Goal: Task Accomplishment & Management: Use online tool/utility

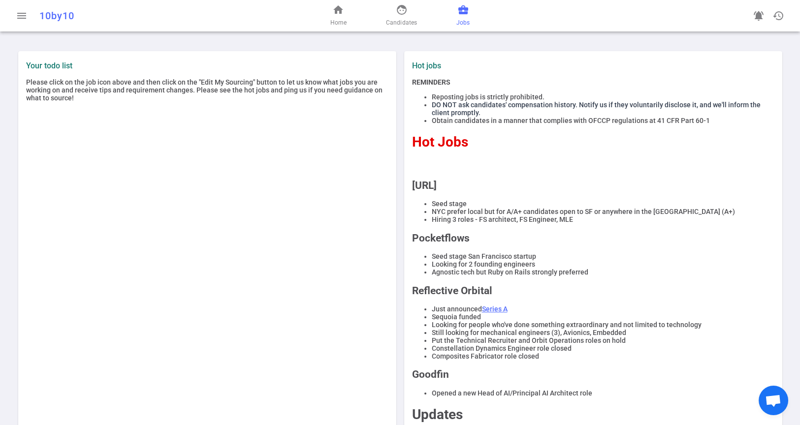
click at [460, 18] on span "Jobs" at bounding box center [462, 23] width 13 height 10
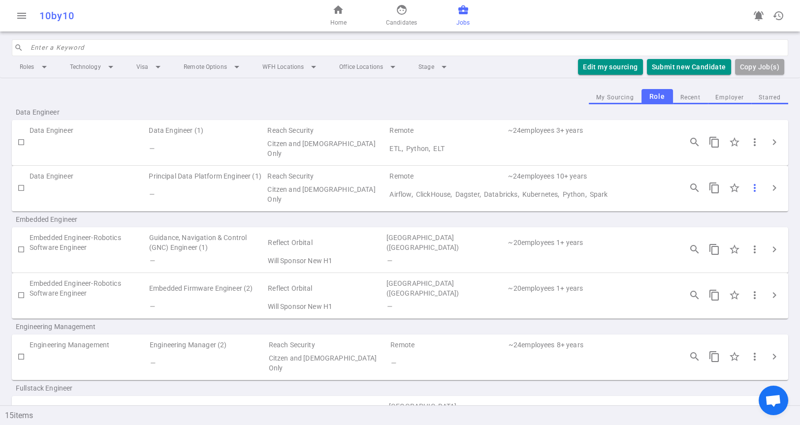
click at [749, 190] on span "more_vert" at bounding box center [755, 188] width 12 height 12
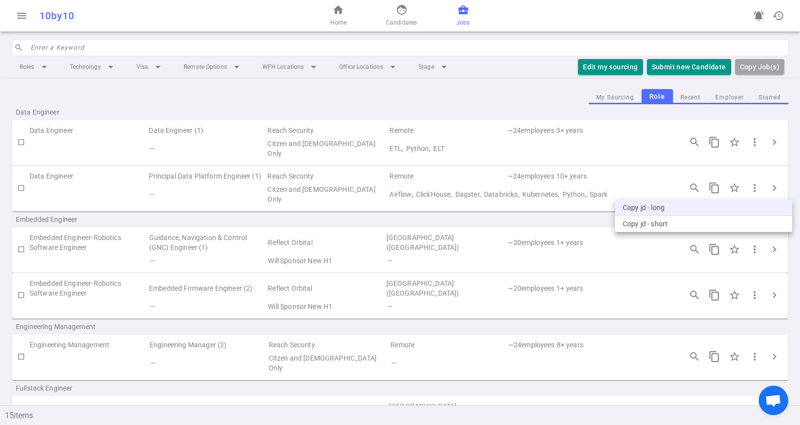
click at [659, 211] on li "Copy JD - long" at bounding box center [703, 208] width 177 height 16
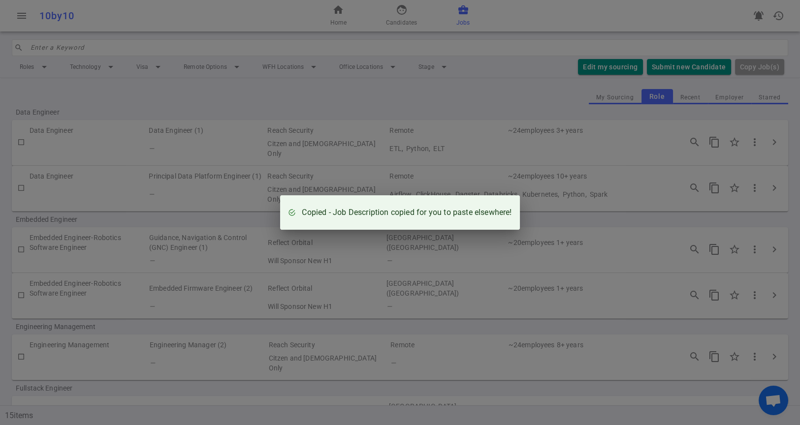
click at [767, 188] on div "Copied - Job Description copied for you to paste elsewhere!" at bounding box center [400, 212] width 800 height 425
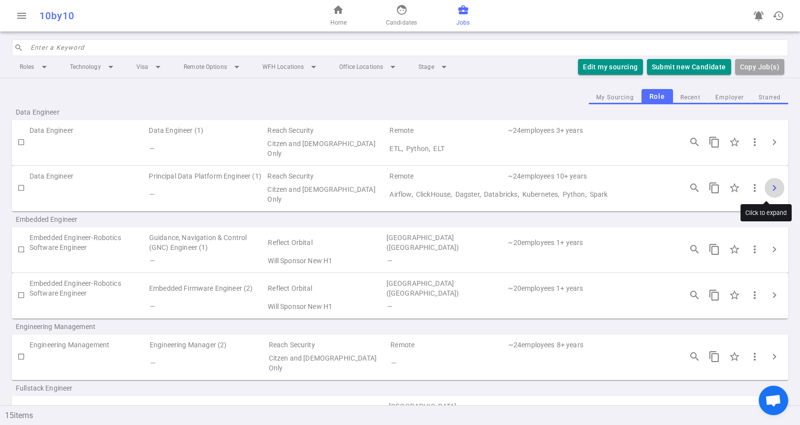
click at [769, 188] on span "chevron_right" at bounding box center [775, 188] width 12 height 12
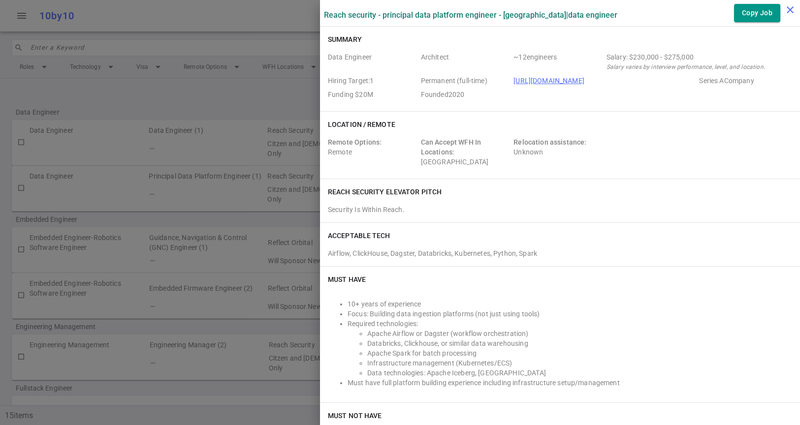
click at [788, 11] on icon "close" at bounding box center [790, 10] width 12 height 12
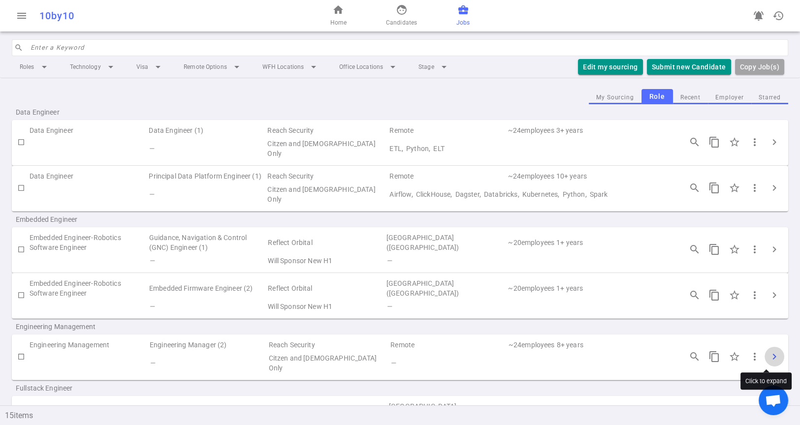
click at [769, 353] on span "chevron_right" at bounding box center [775, 357] width 12 height 12
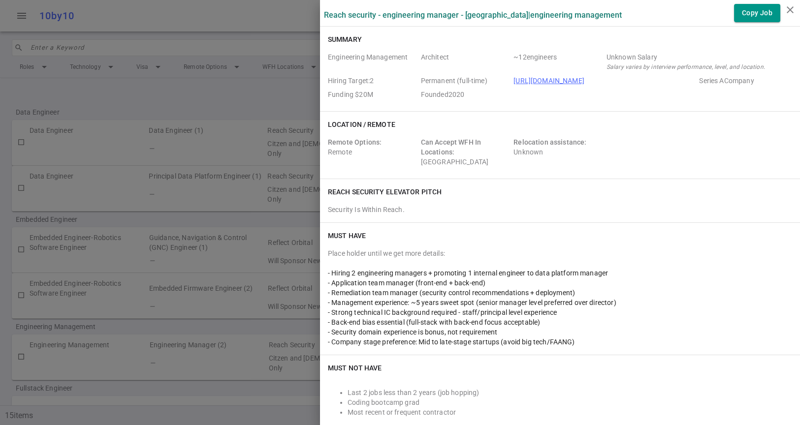
click at [217, 155] on div at bounding box center [400, 212] width 800 height 425
